Goal: Information Seeking & Learning: Learn about a topic

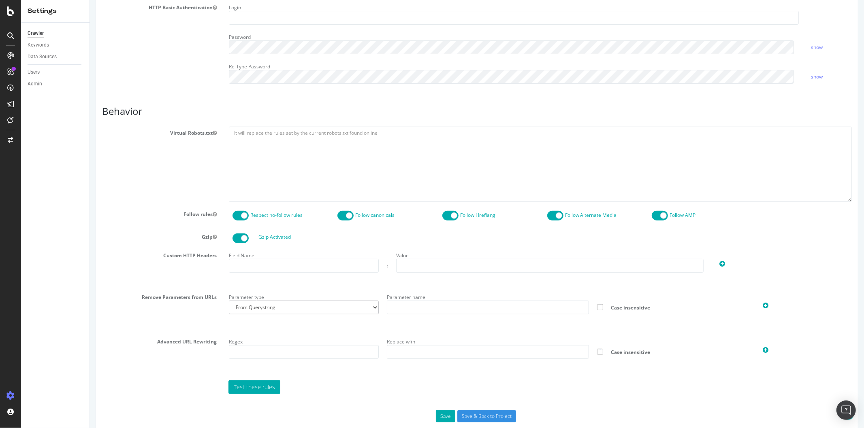
scroll to position [279, 0]
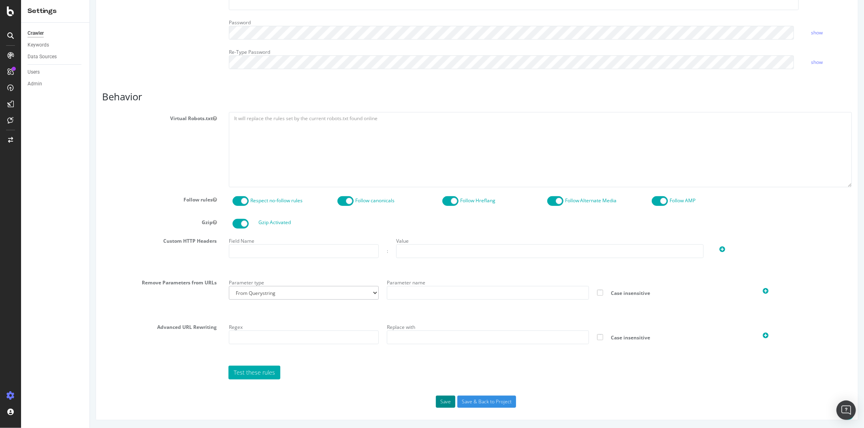
click at [447, 402] on button "Save" at bounding box center [444, 402] width 19 height 12
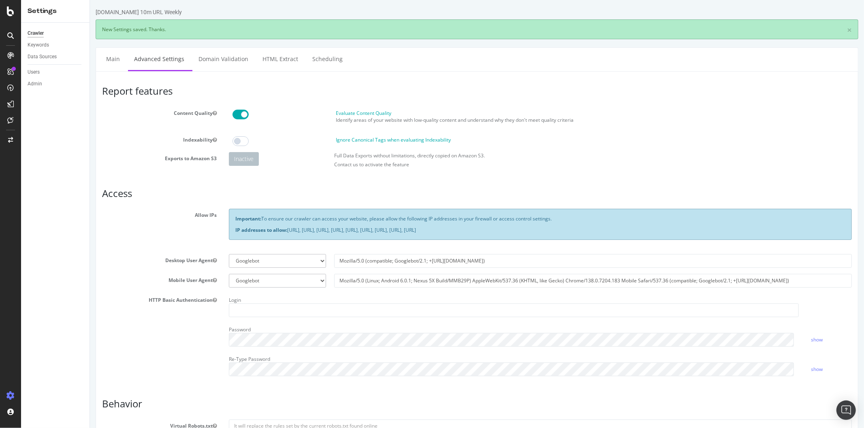
scroll to position [0, 0]
click at [11, 11] on icon at bounding box center [10, 11] width 7 height 10
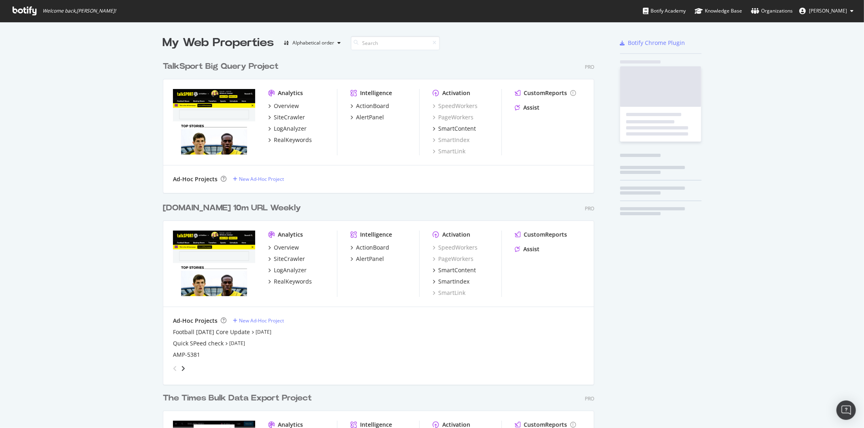
scroll to position [422, 850]
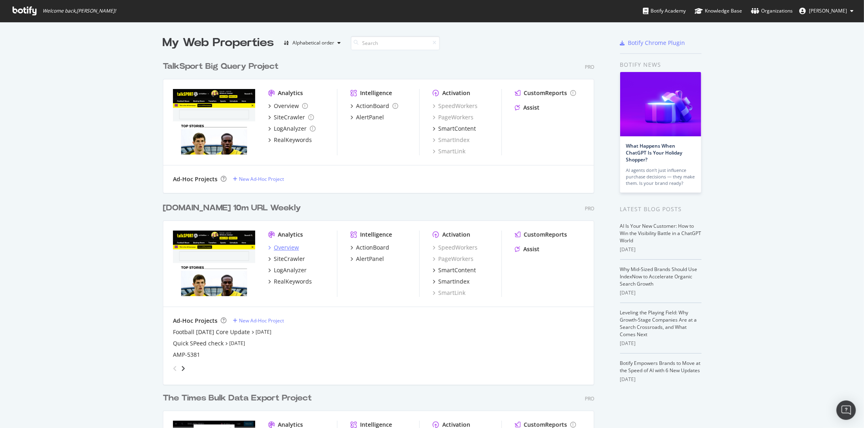
click at [284, 249] on div "Overview" at bounding box center [286, 248] width 25 height 8
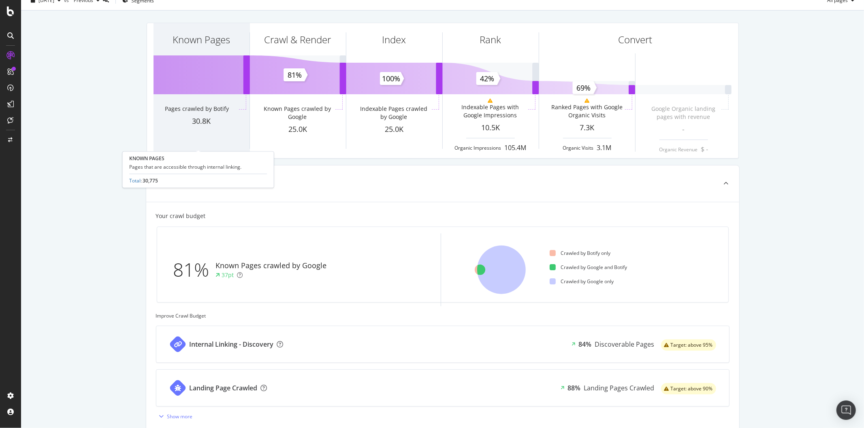
scroll to position [45, 0]
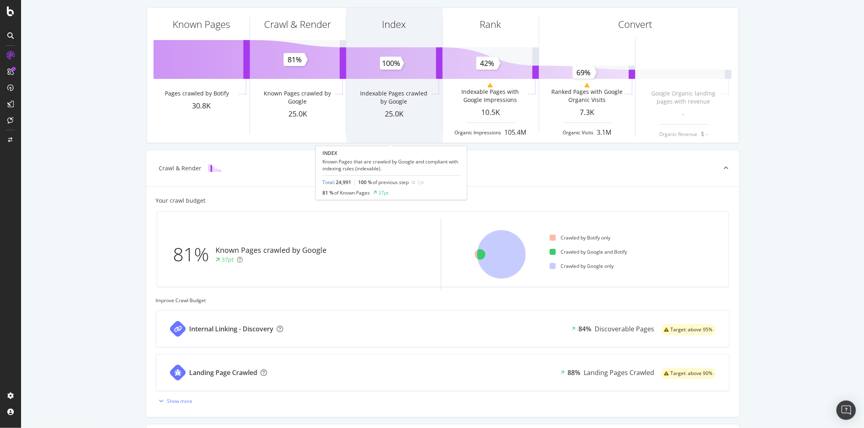
click at [419, 98] on div "Indexable Pages crawled by Google" at bounding box center [393, 97] width 72 height 16
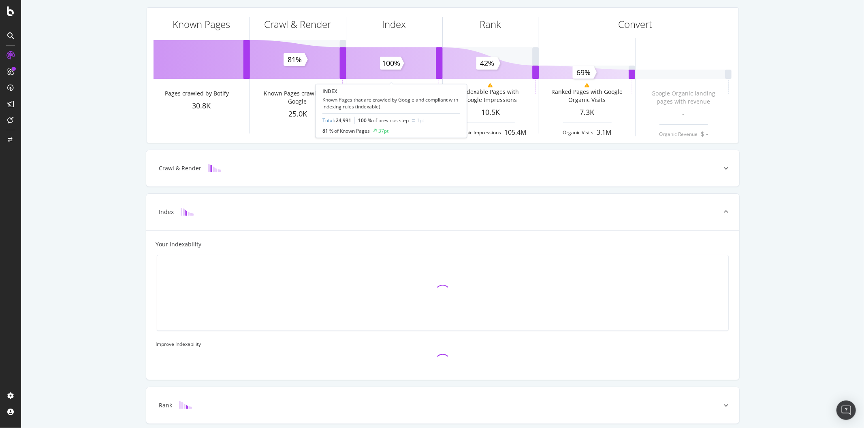
scroll to position [119, 0]
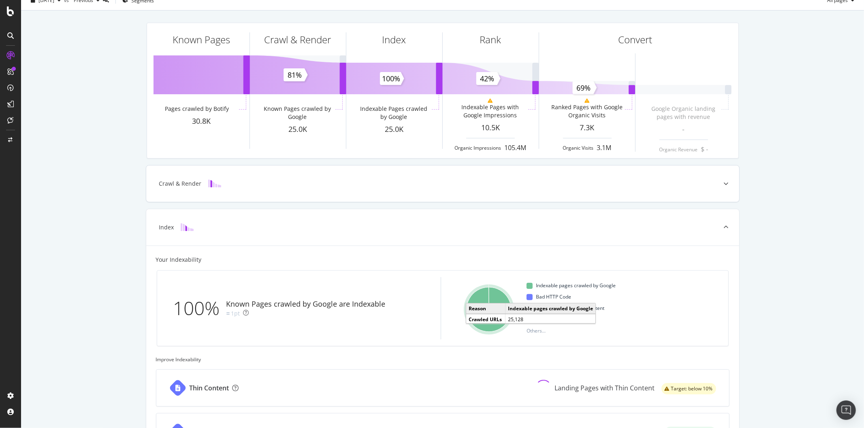
click at [239, 183] on div "Crawl & Render" at bounding box center [429, 184] width 561 height 8
